Goal: Check status: Check status

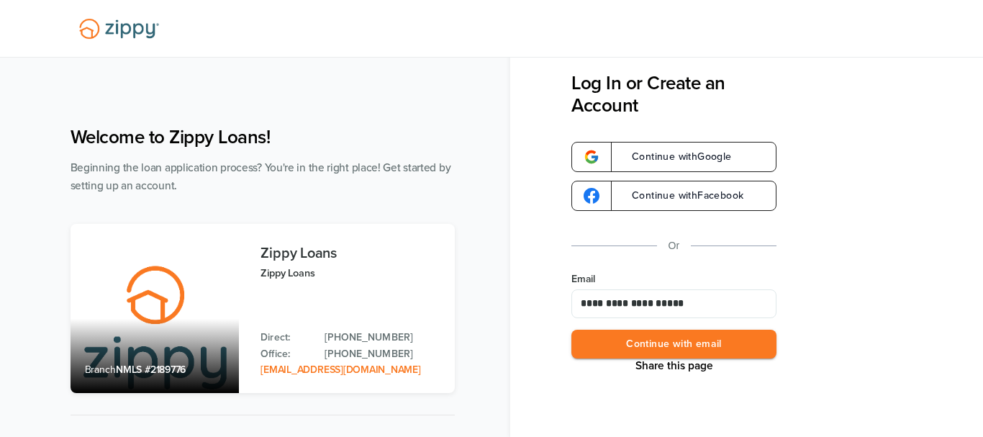
type input "**********"
click at [660, 341] on button "Continue with email" at bounding box center [673, 345] width 205 height 30
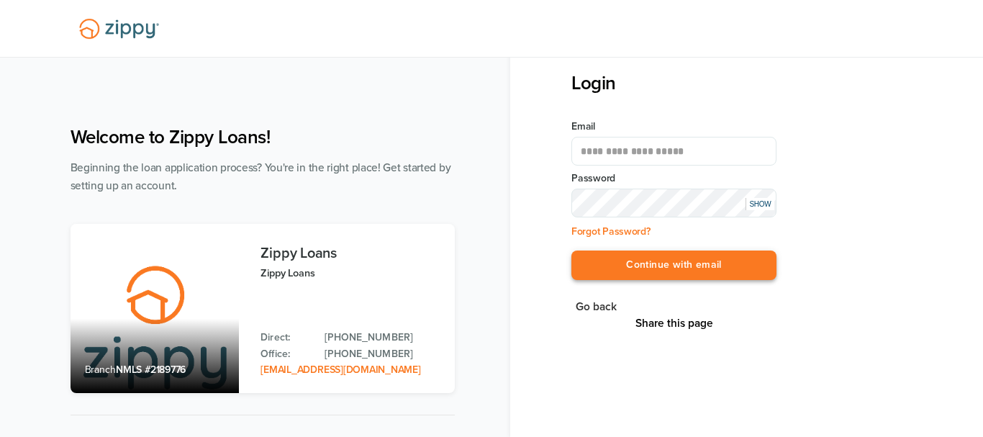
click at [648, 271] on button "Continue with email" at bounding box center [673, 265] width 205 height 30
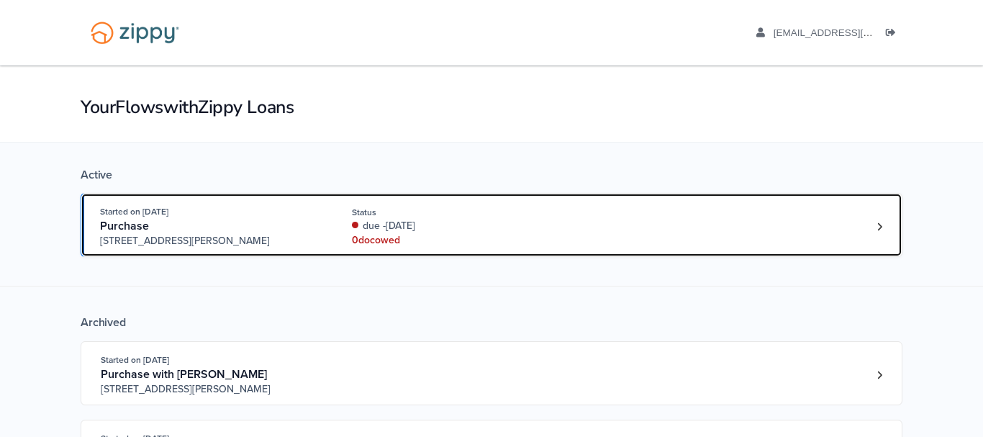
click at [485, 250] on link "Started on [DATE] Purchase [STREET_ADDRESS] Status due -[DATE] 0 doc owed" at bounding box center [492, 225] width 822 height 64
